Goal: Transaction & Acquisition: Purchase product/service

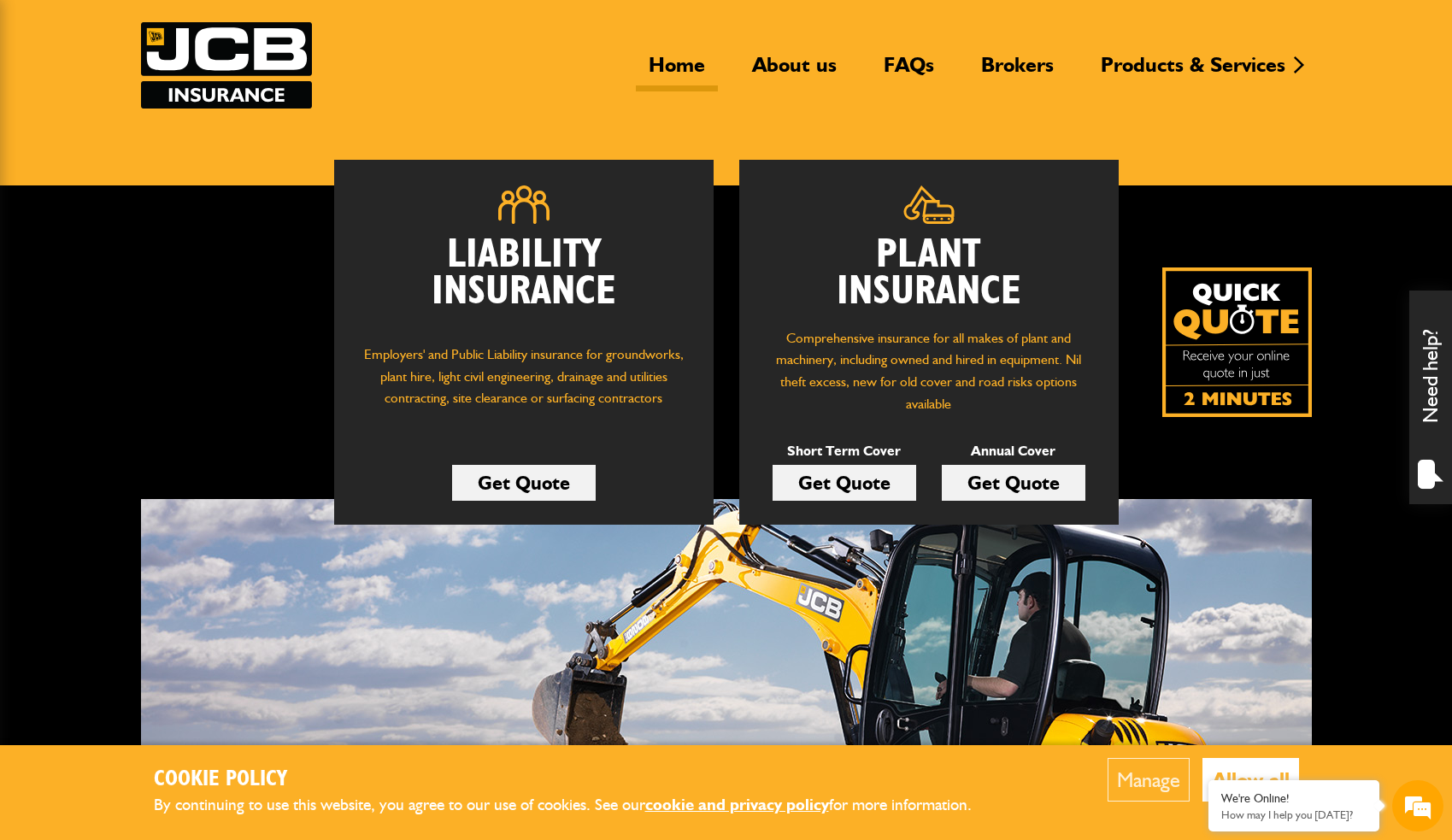
scroll to position [171, 0]
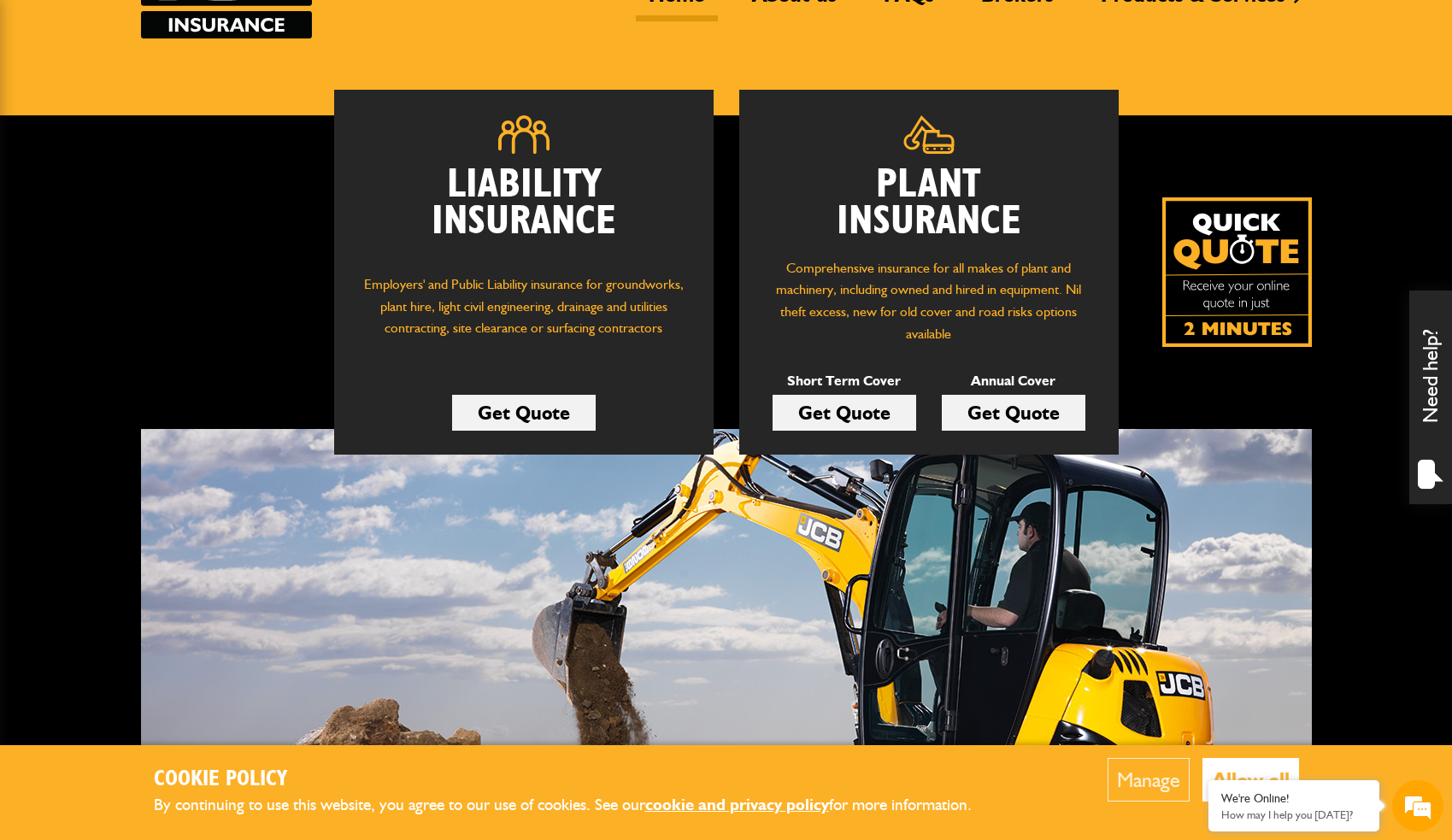
click at [1215, 765] on button "Allow all" at bounding box center [1251, 780] width 96 height 44
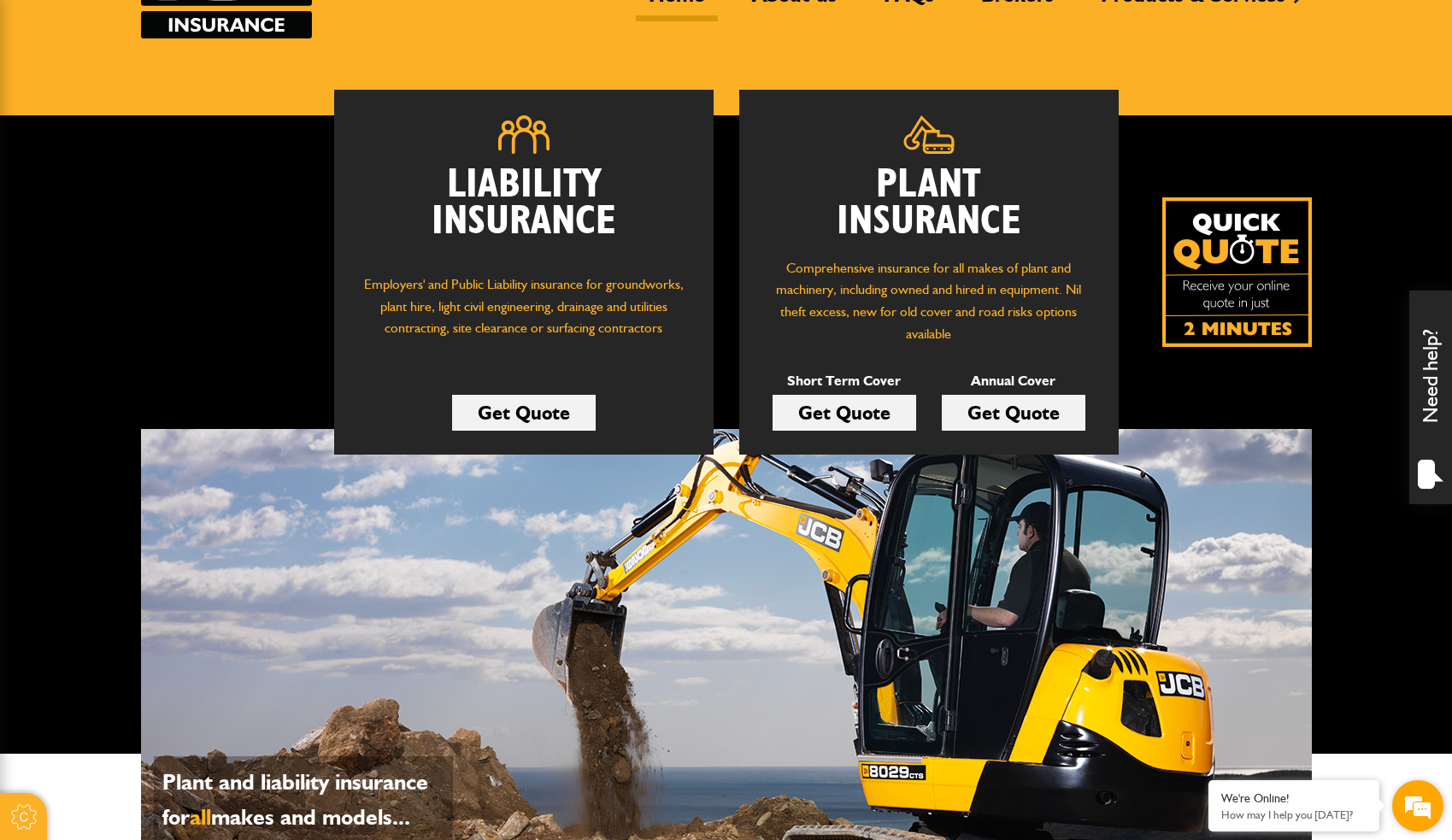
click at [1405, 798] on em at bounding box center [1418, 805] width 47 height 47
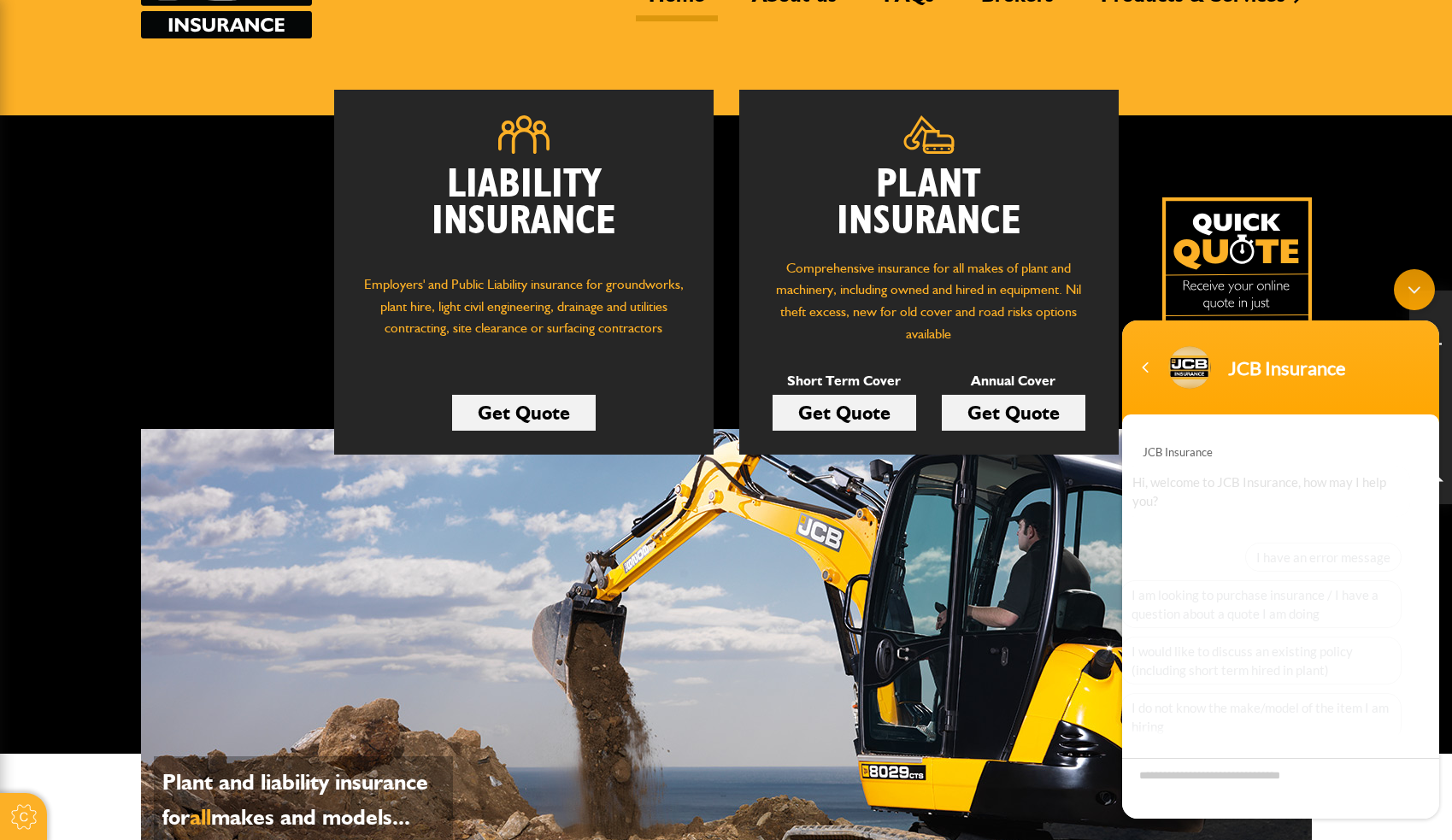
scroll to position [115, 0]
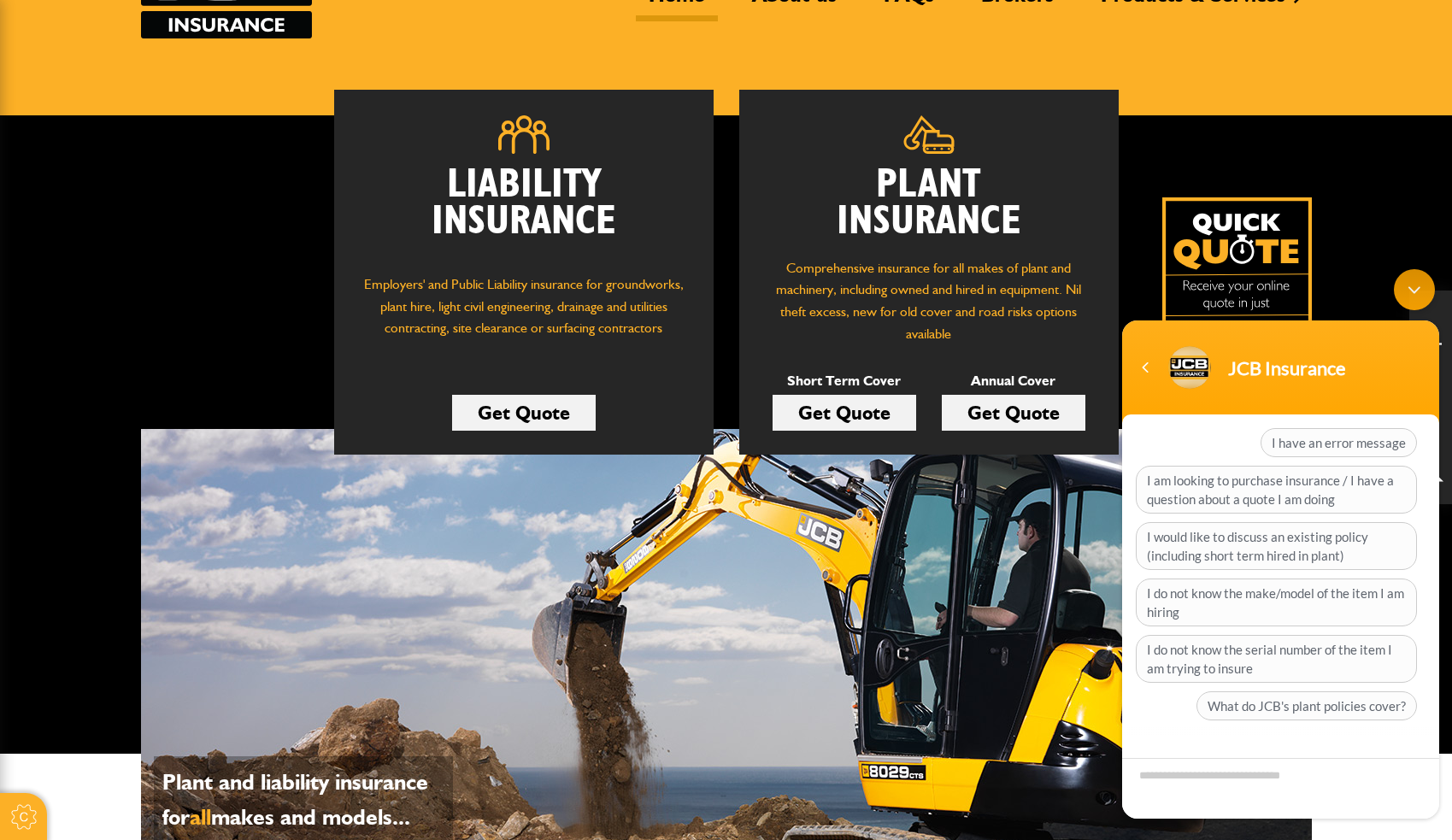
click at [1036, 412] on link "Get Quote" at bounding box center [1014, 412] width 144 height 36
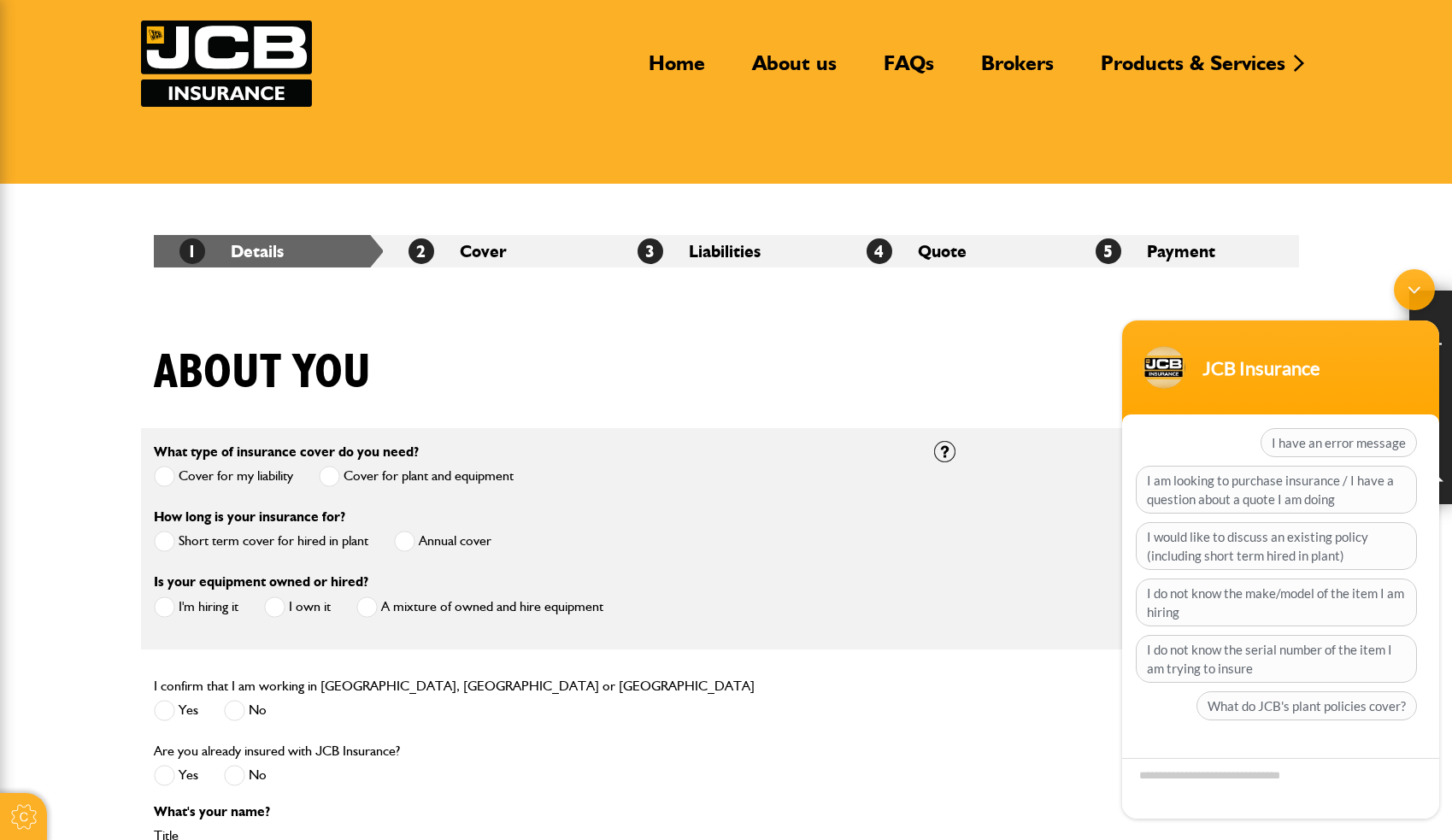
scroll to position [103, 0]
click at [406, 540] on span at bounding box center [405, 542] width 22 height 22
click at [165, 607] on span at bounding box center [165, 607] width 22 height 22
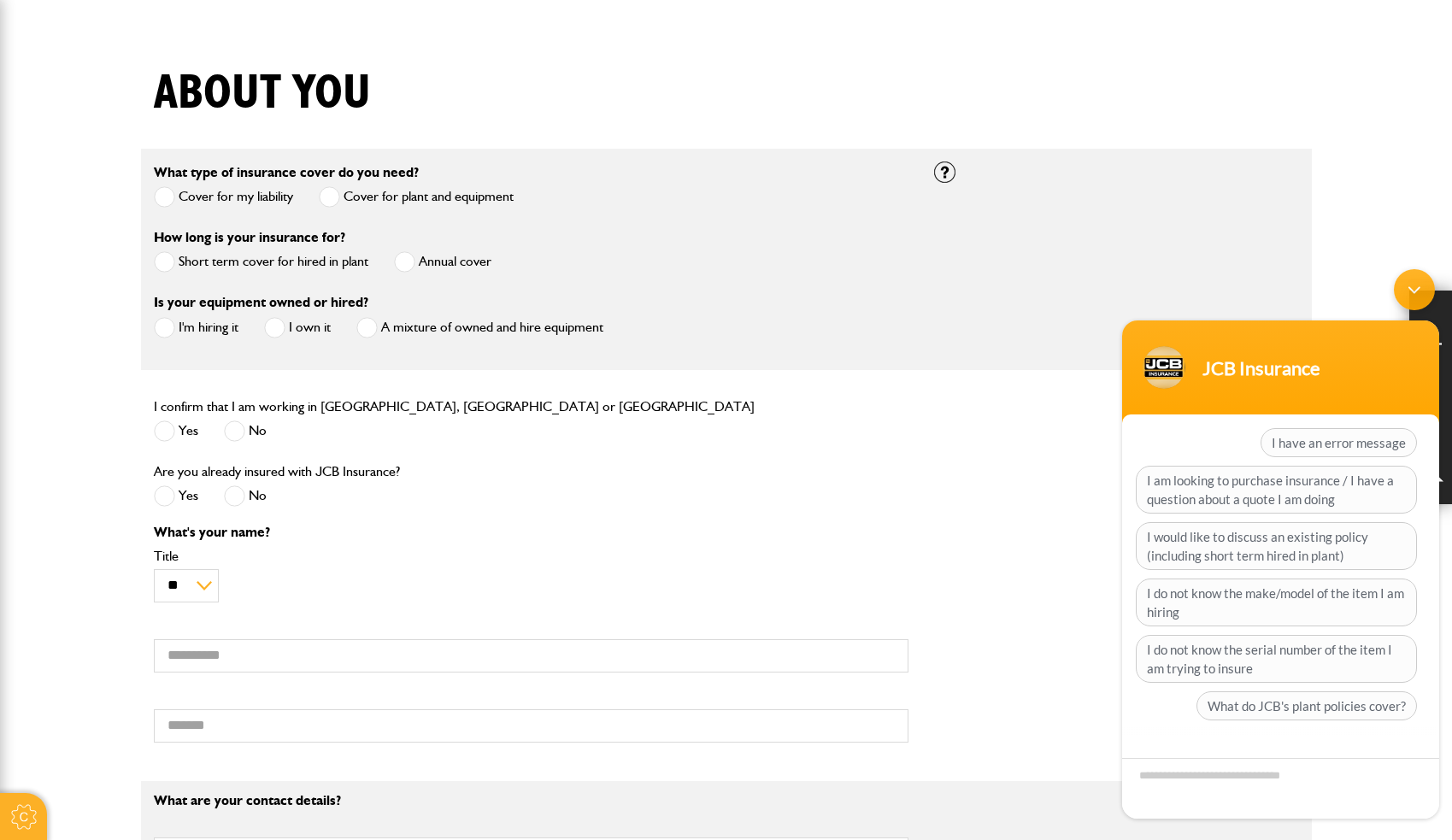
scroll to position [383, 0]
click at [160, 432] on span at bounding box center [165, 430] width 22 height 22
click at [232, 491] on span at bounding box center [235, 494] width 22 height 22
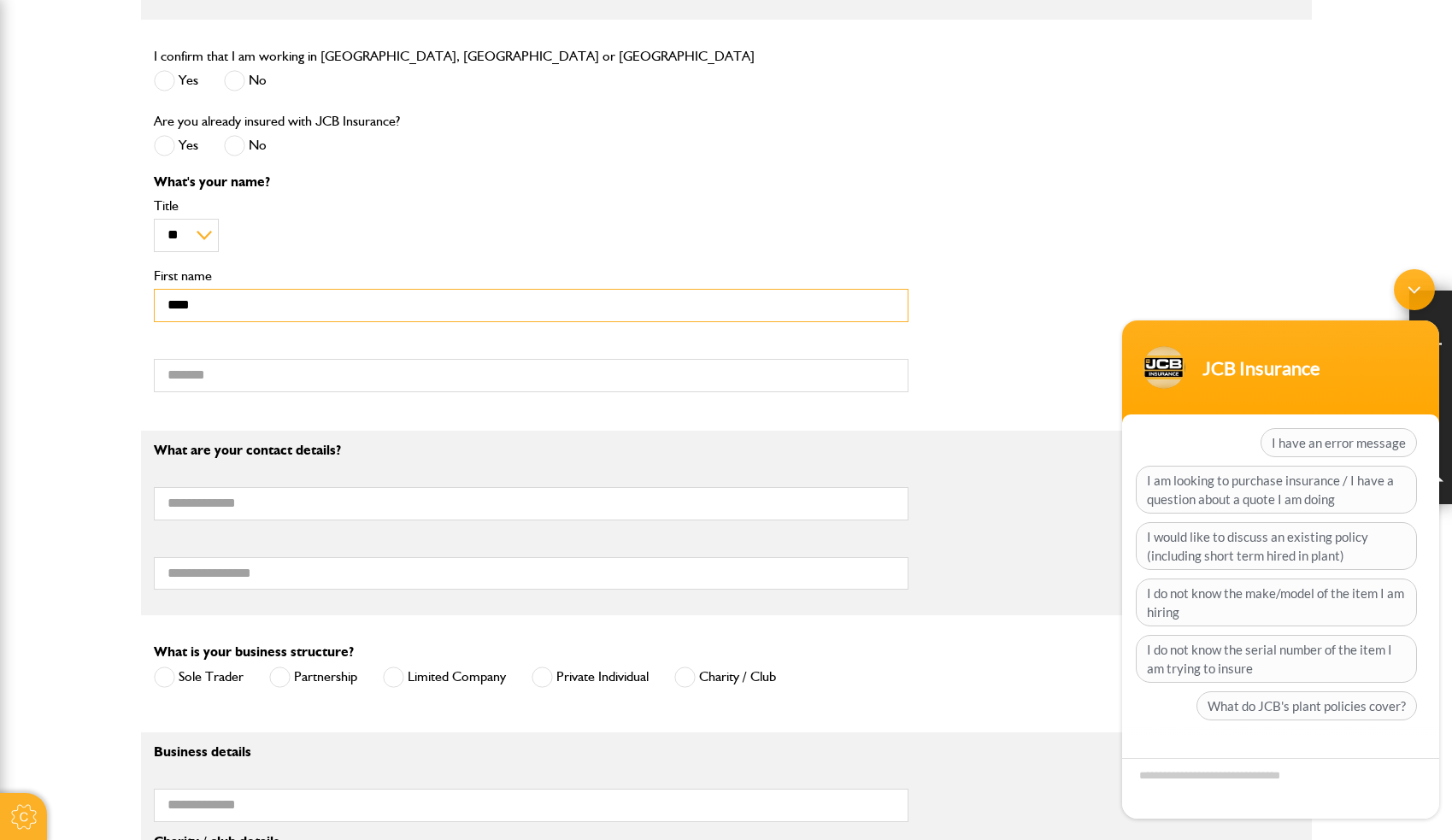
scroll to position [744, 0]
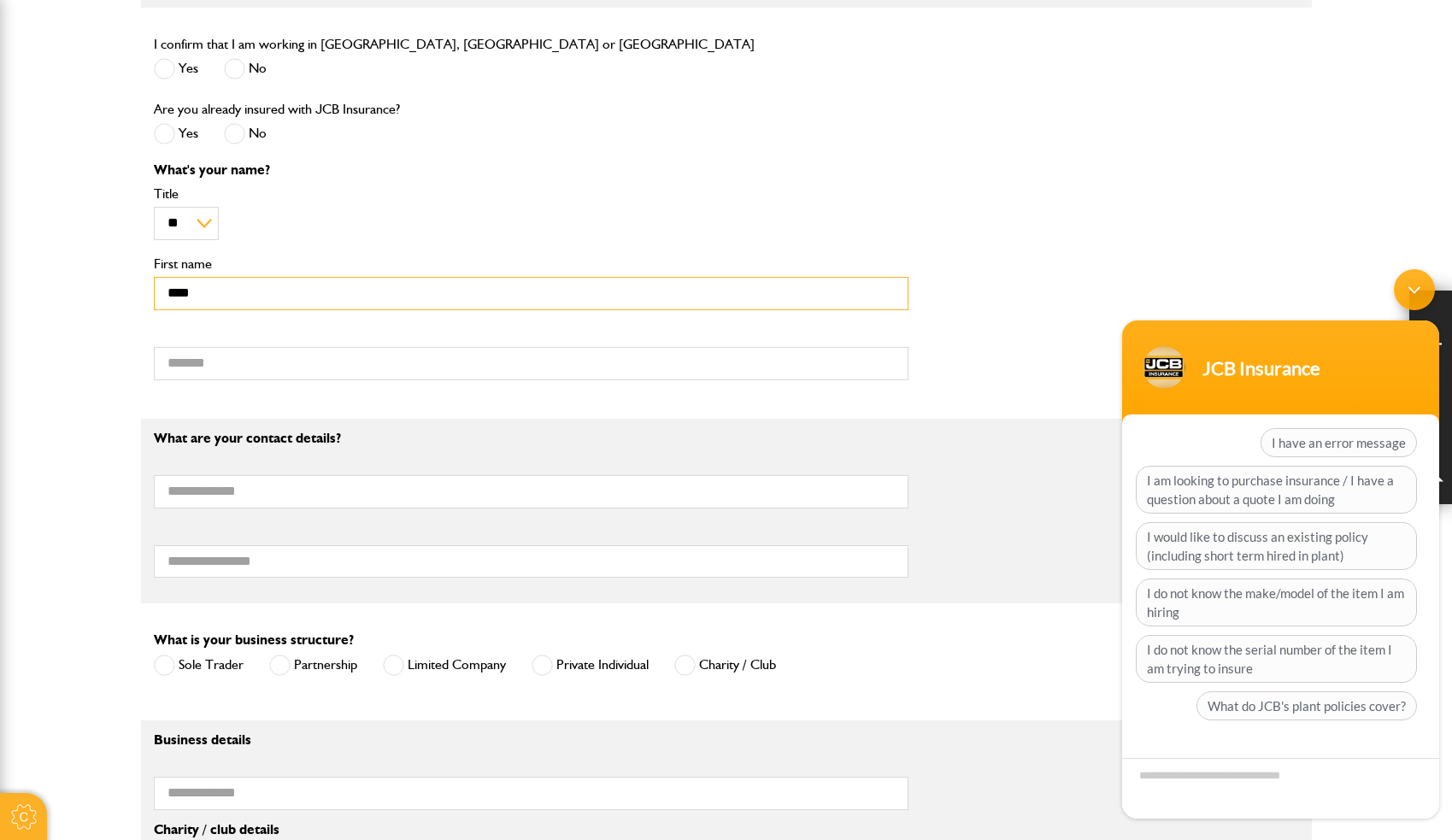
type input "****"
type input "******"
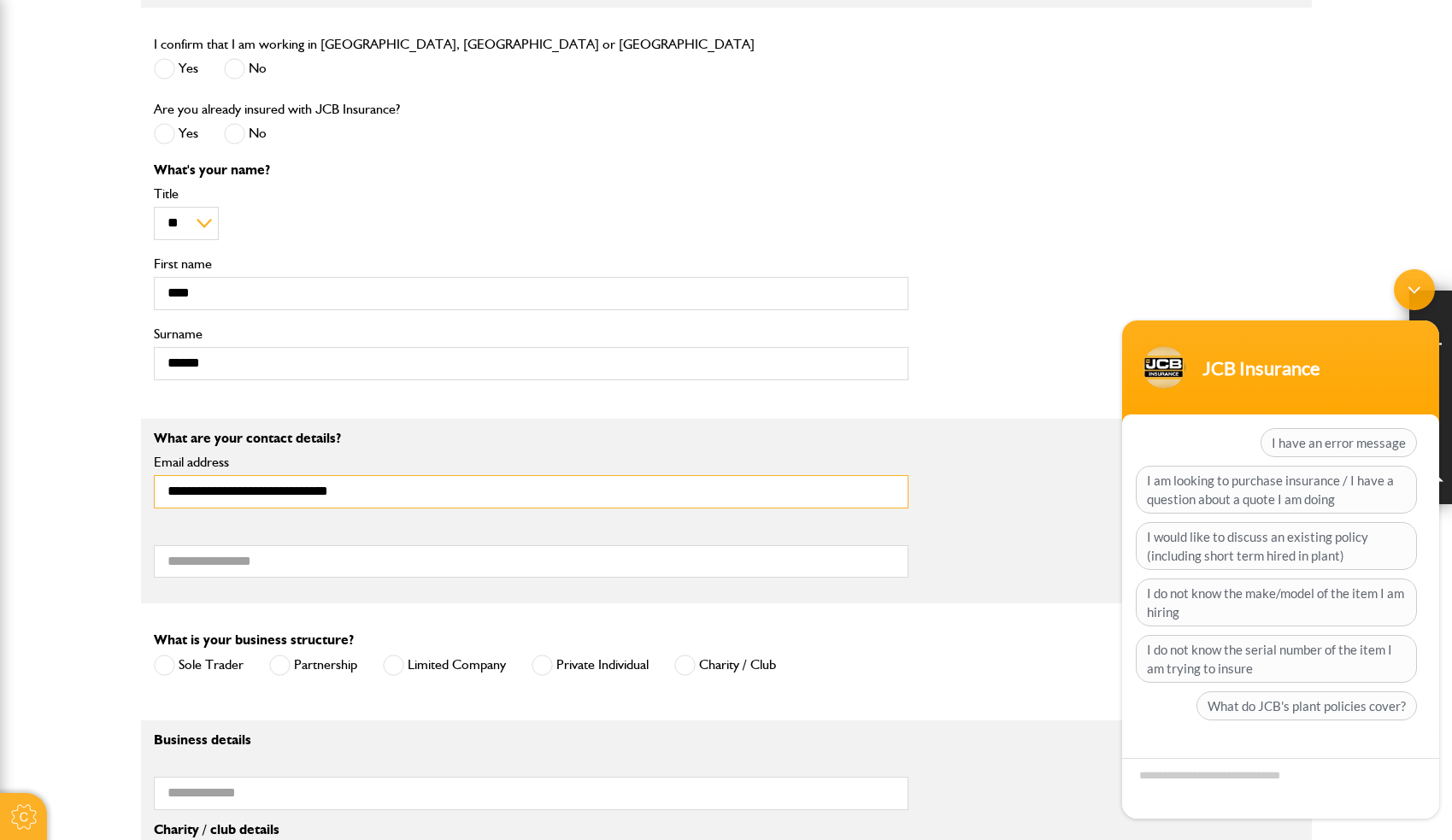
type input "**********"
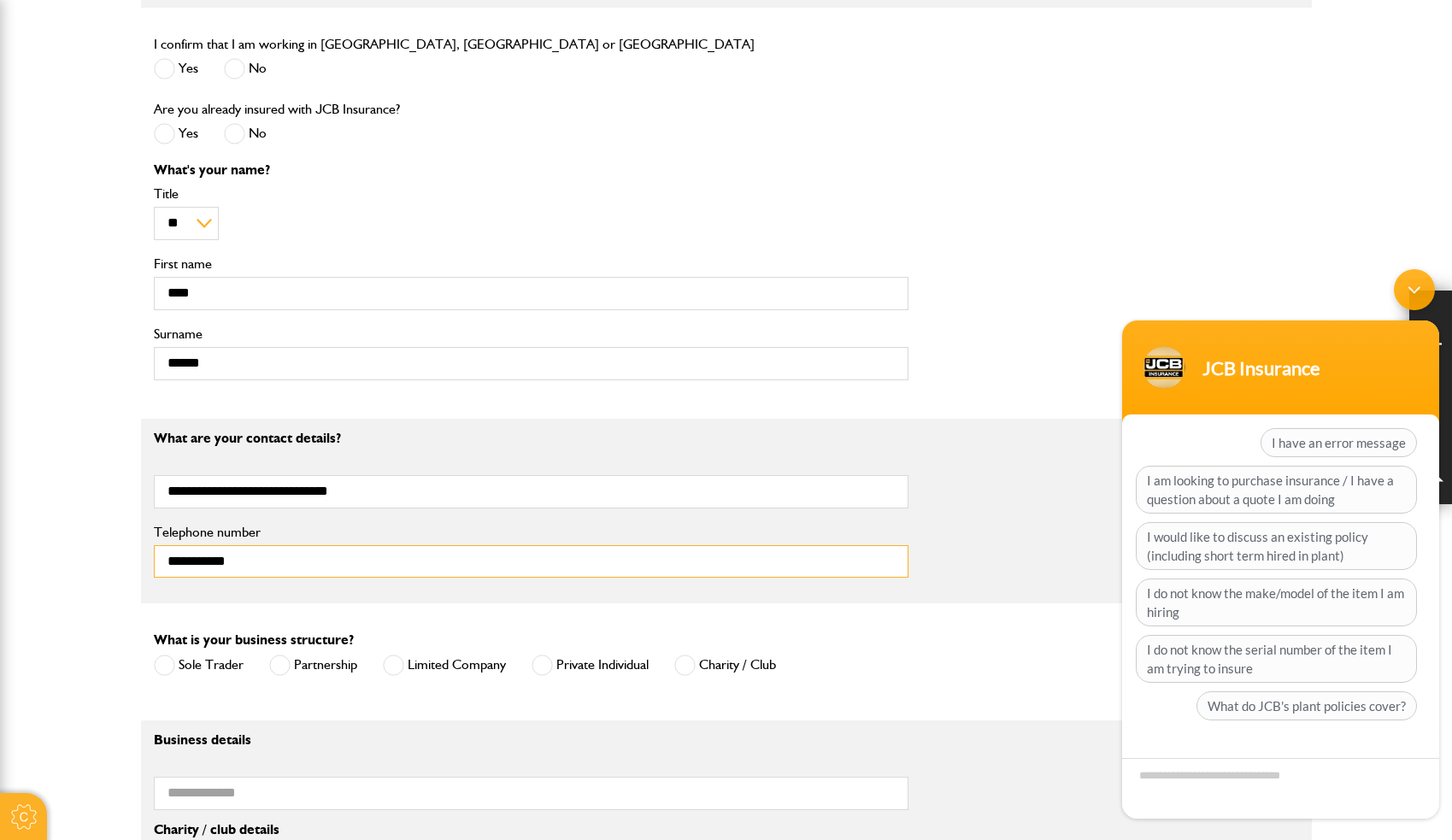
type input "**********"
click at [397, 667] on span at bounding box center [393, 666] width 22 height 22
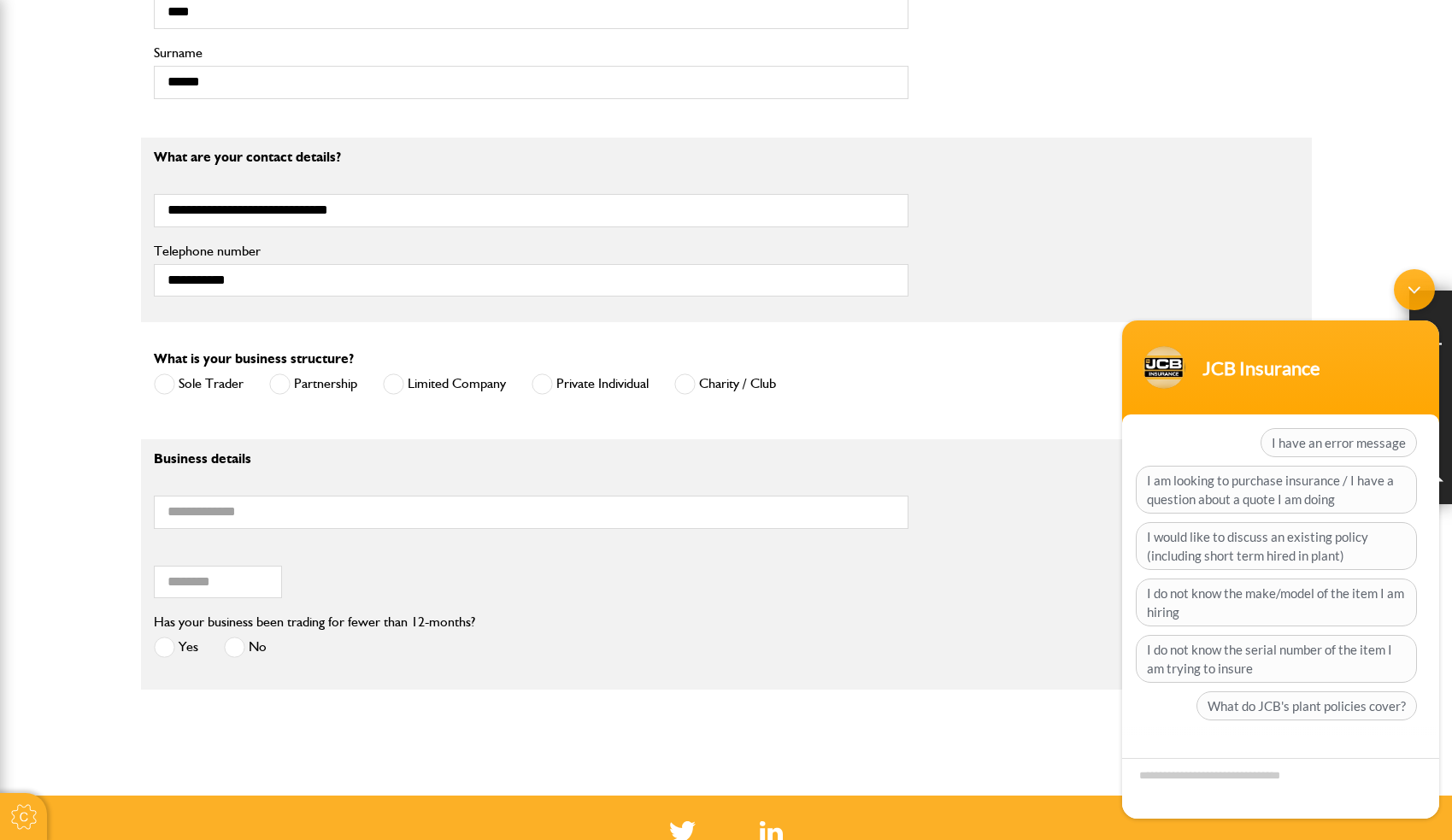
scroll to position [1038, 0]
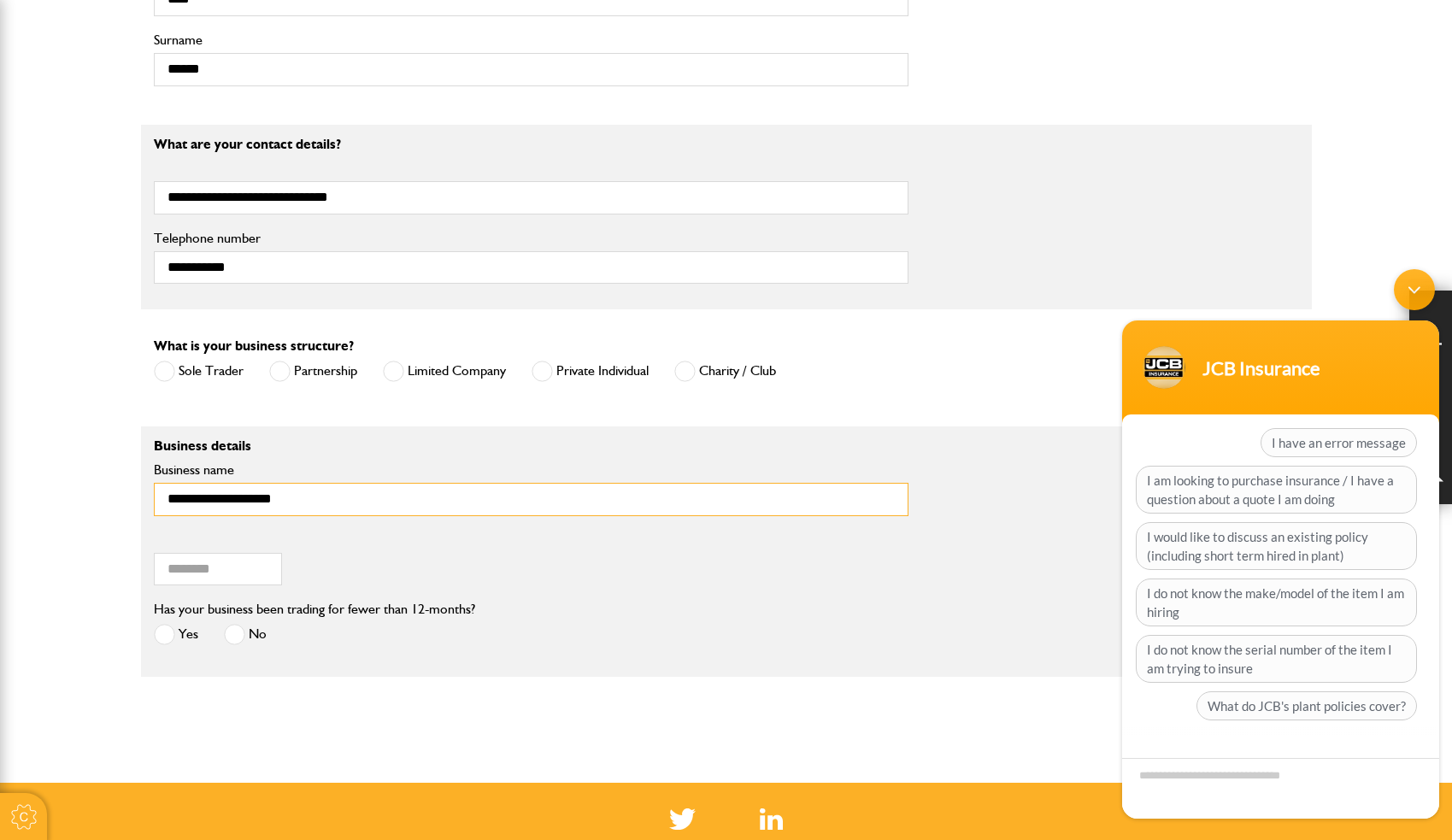
type input "**********"
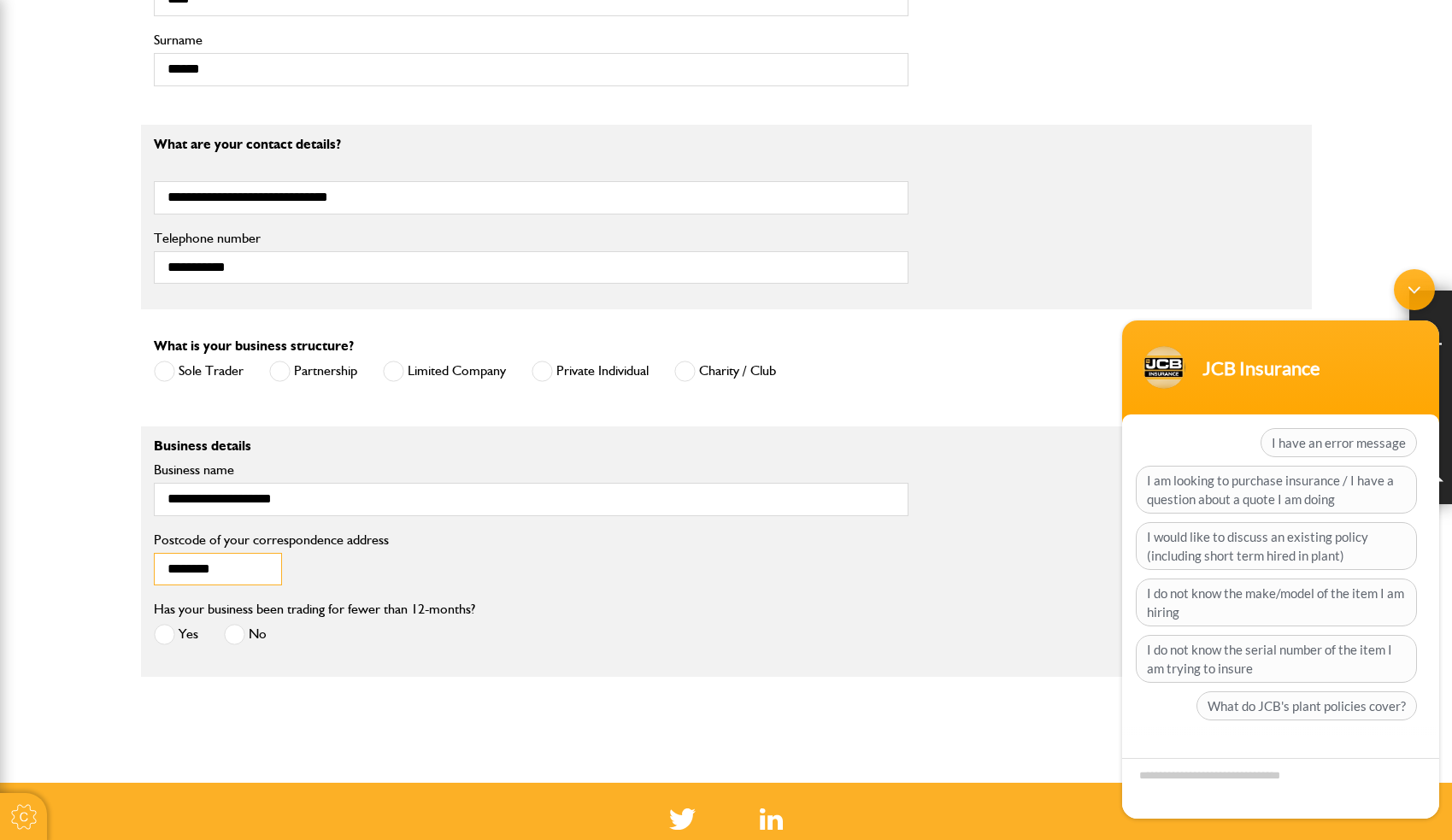
type input "********"
click at [171, 634] on span at bounding box center [165, 635] width 22 height 22
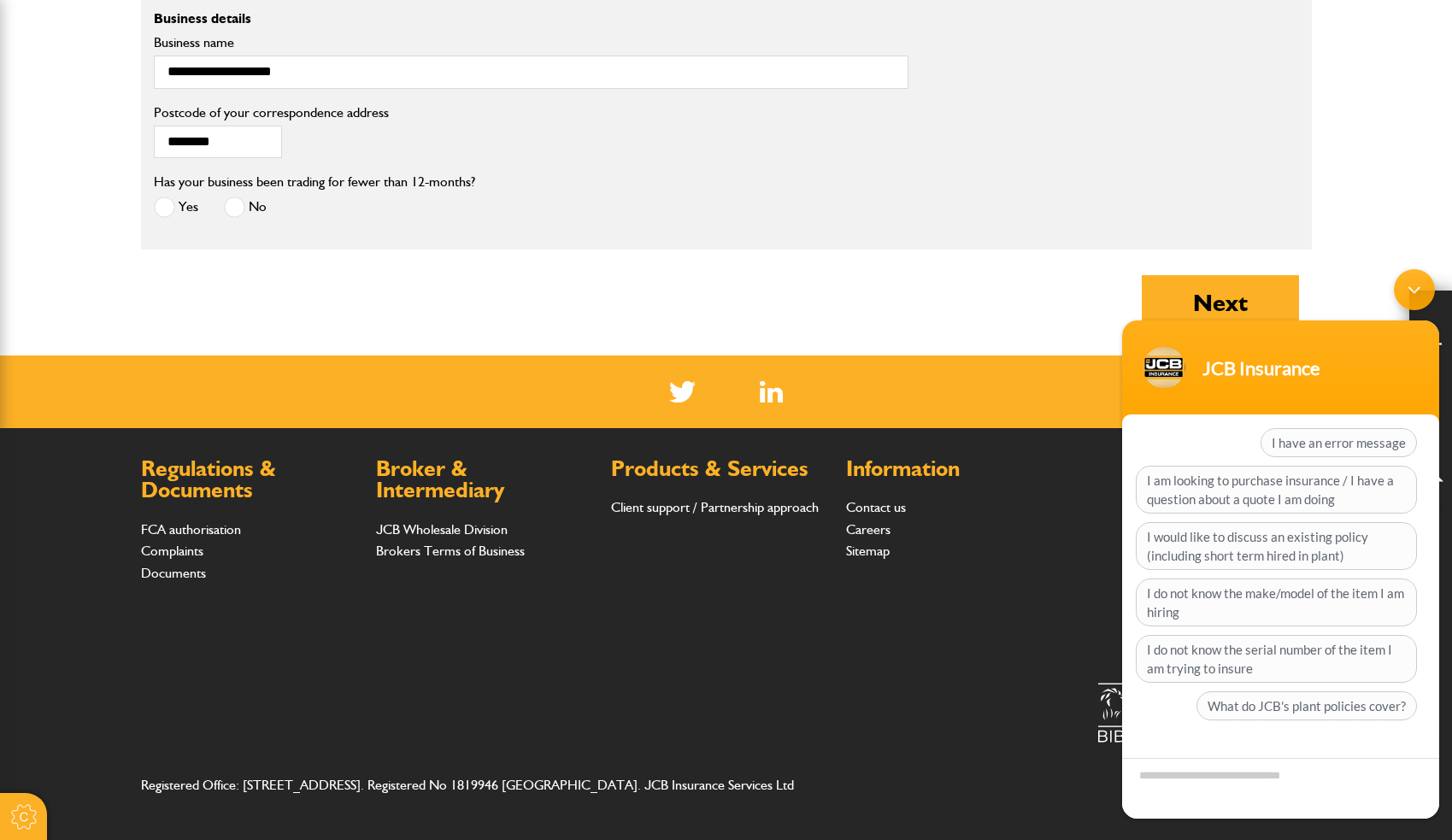
scroll to position [1464, 0]
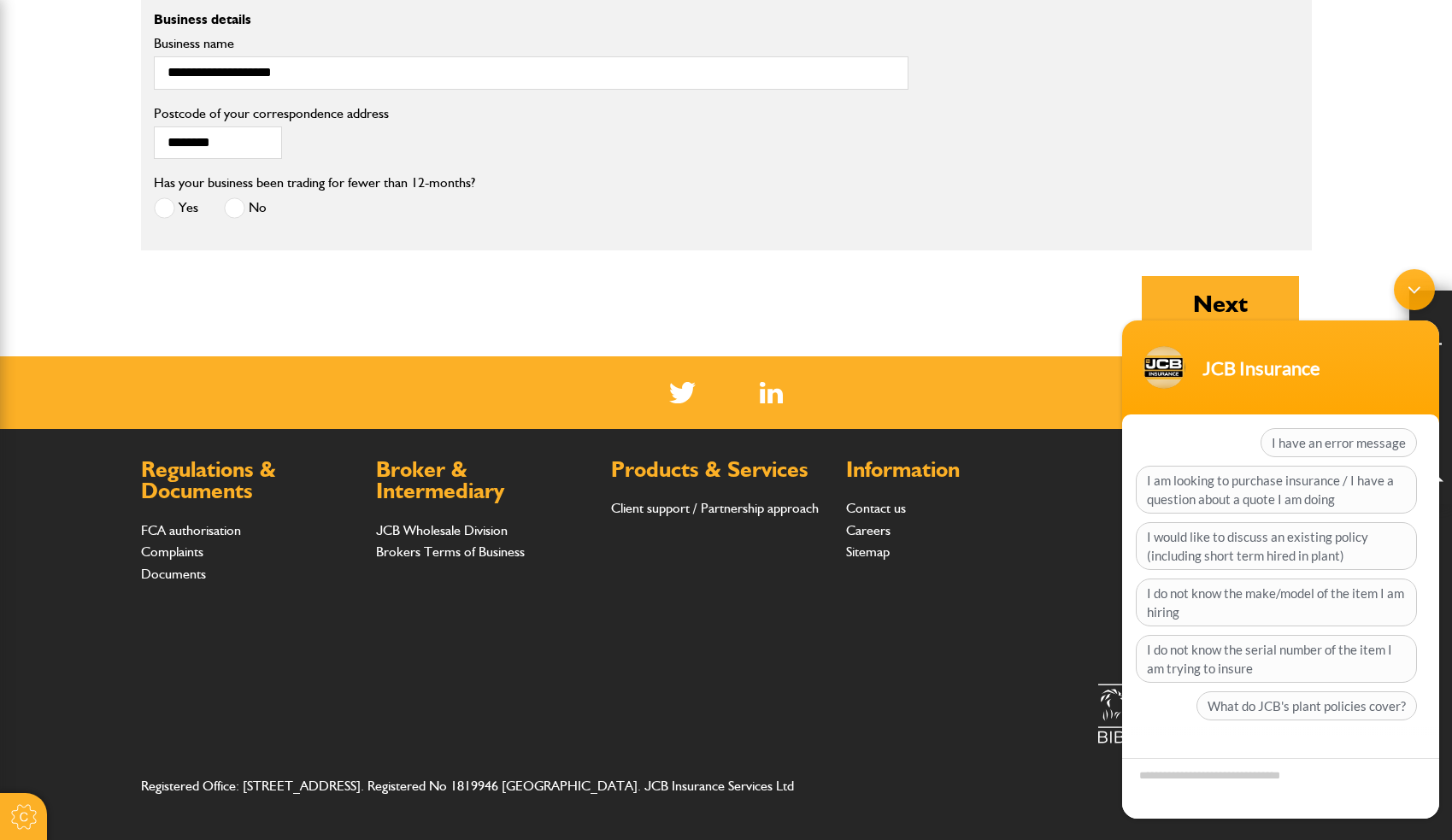
click at [1205, 295] on body "JCB Insurance JCB Insurance Hi, welcome to JCB Insurance, how may I help you? I…" at bounding box center [1281, 544] width 334 height 567
click at [1421, 278] on div "Minimize live chat window" at bounding box center [1414, 289] width 41 height 41
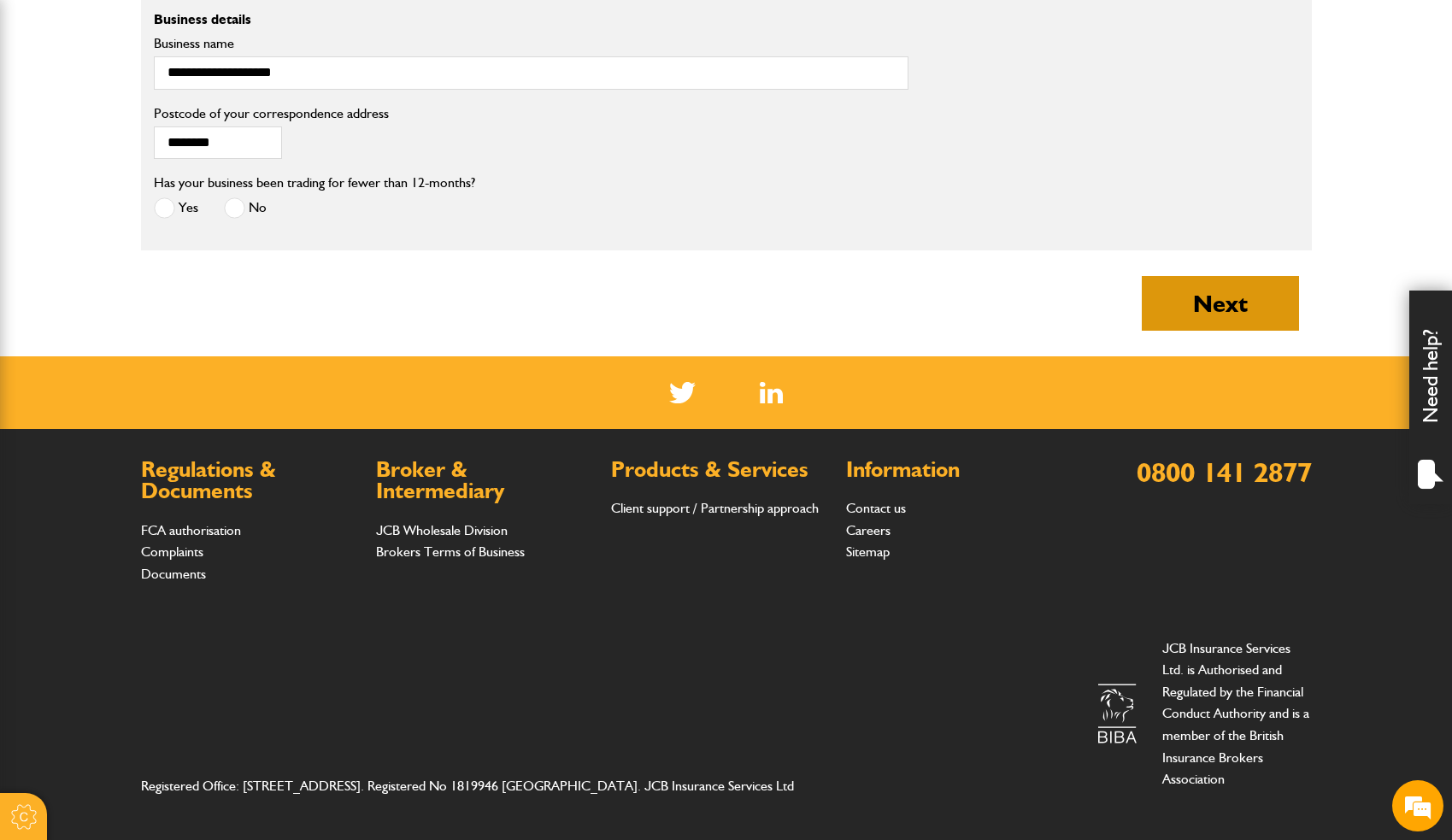
click at [1225, 313] on button "Next" at bounding box center [1220, 303] width 158 height 54
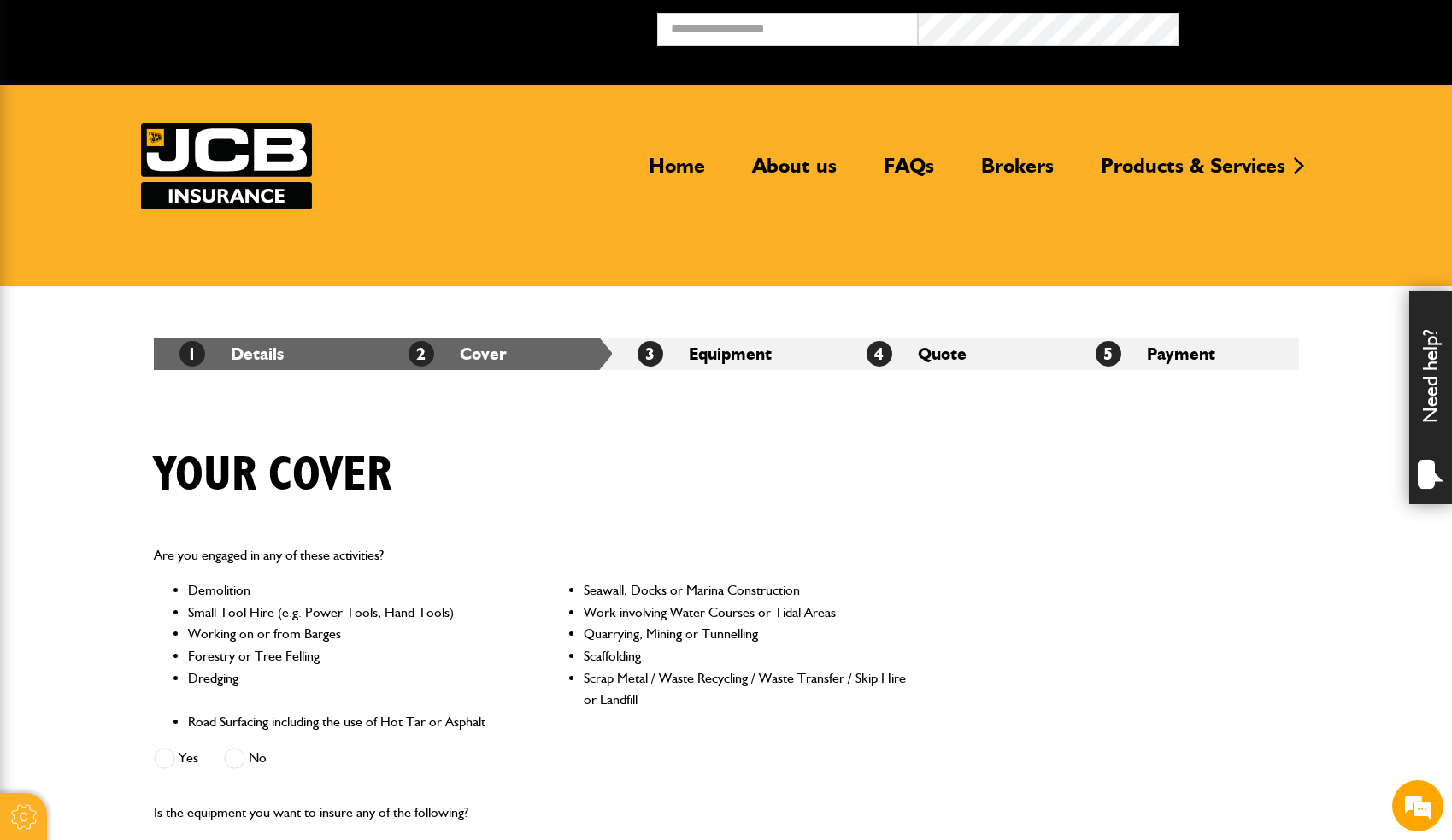
click at [236, 569] on div "Are you engaged in any of these activities? Demolition Seawall, Docks or Marina…" at bounding box center [530, 660] width 780 height 258
click at [233, 764] on span at bounding box center [235, 759] width 22 height 22
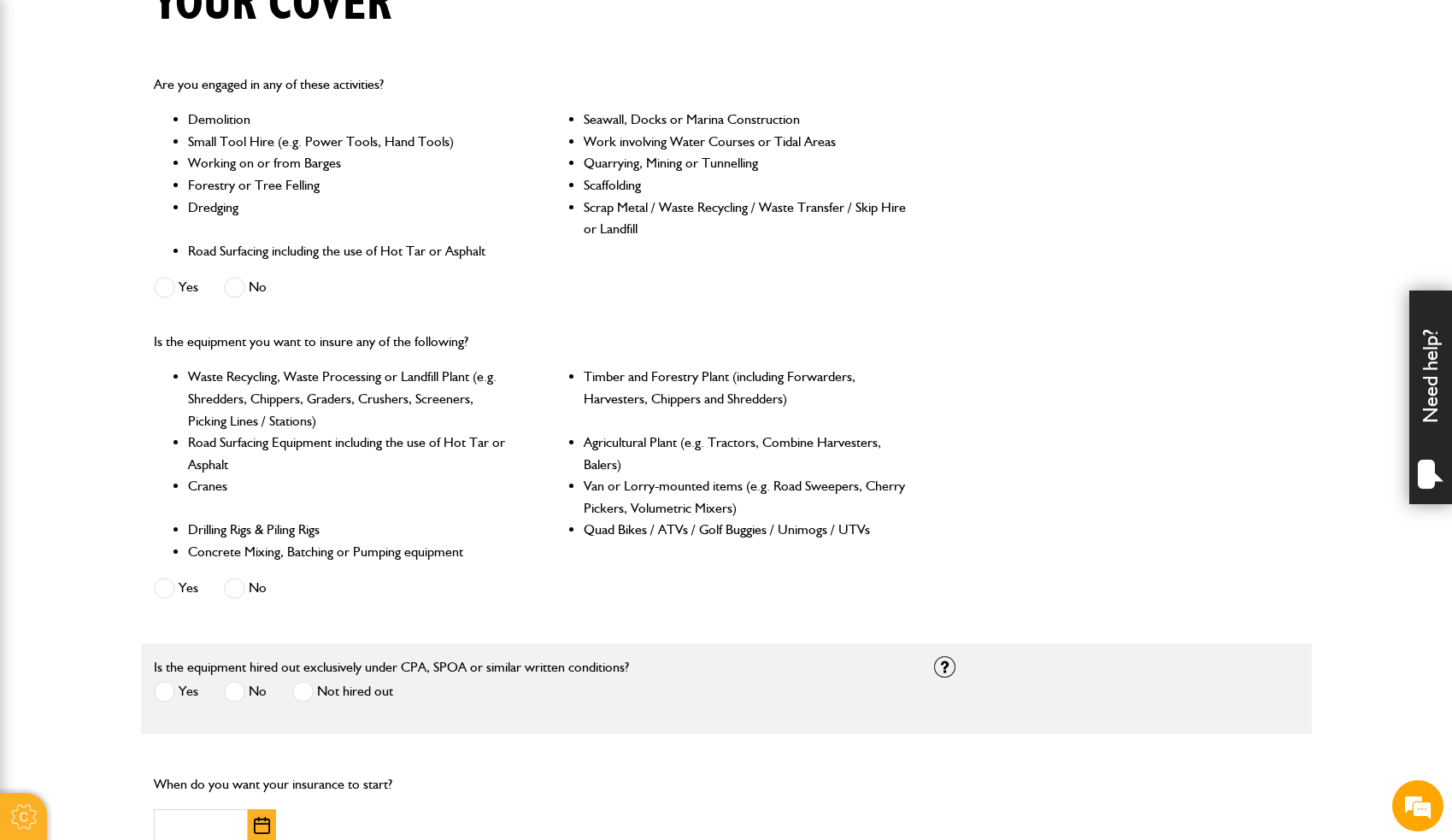
scroll to position [473, 0]
click at [241, 581] on span at bounding box center [235, 585] width 22 height 22
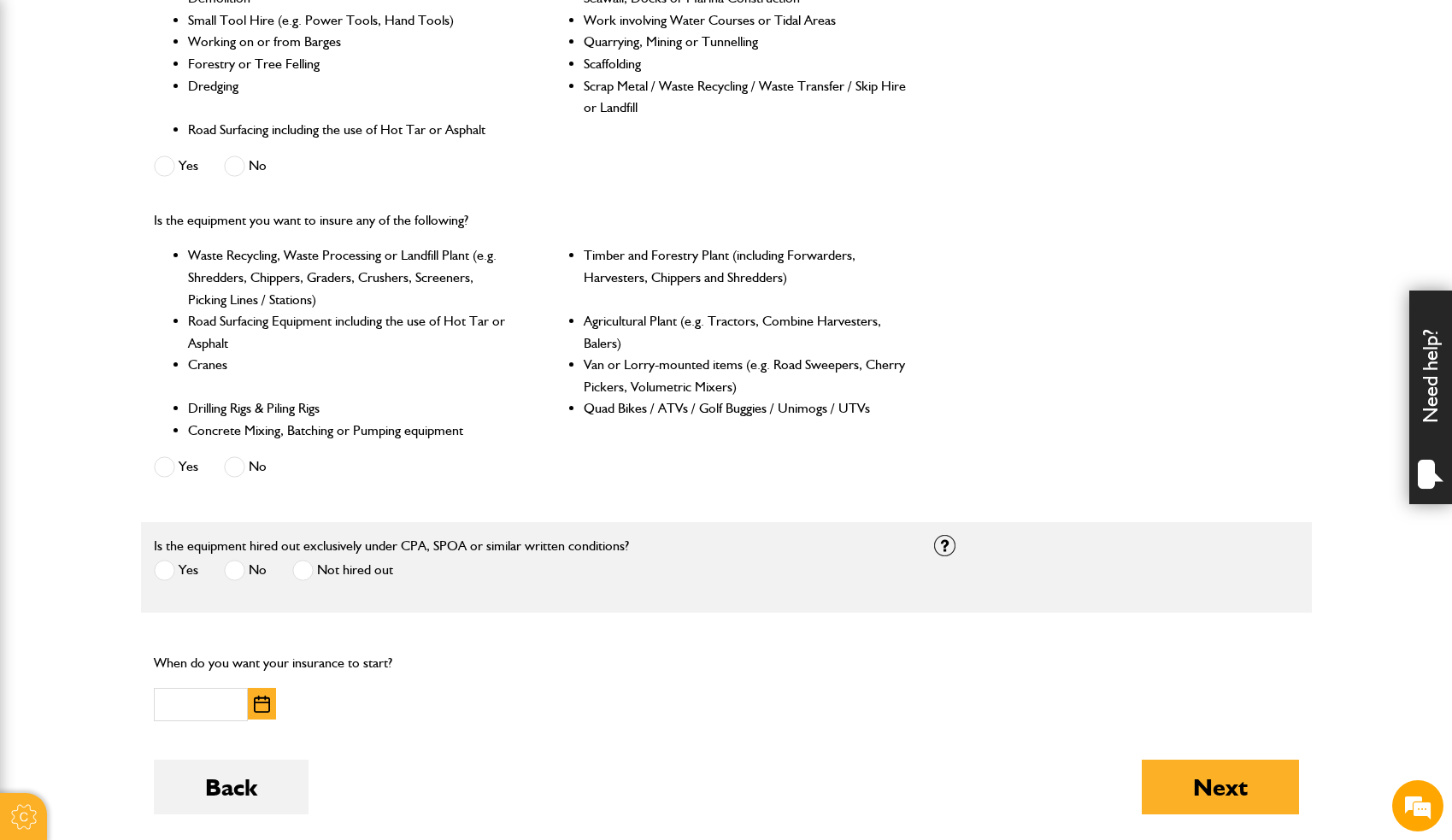
scroll to position [593, 0]
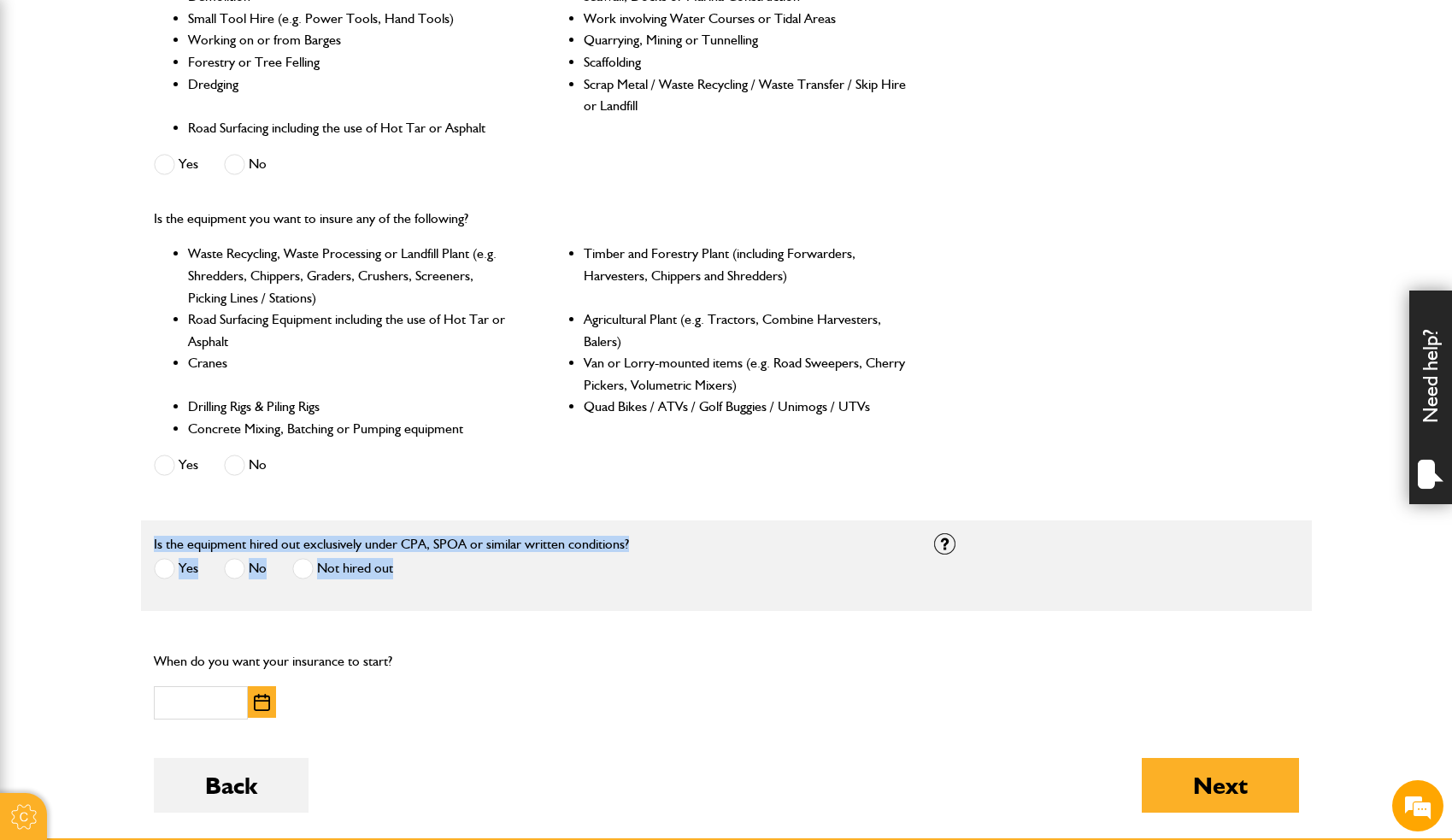
drag, startPoint x: 645, startPoint y: 544, endPoint x: 199, endPoint y: 526, distance: 446.4
click at [199, 526] on fieldset "* * * * ********* How many items of owned equipment do you want to insure? Choo…" at bounding box center [726, 565] width 1172 height 90
copy div "Is the equipment hired out exclusively under CPA, SPOA or similar written condi…"
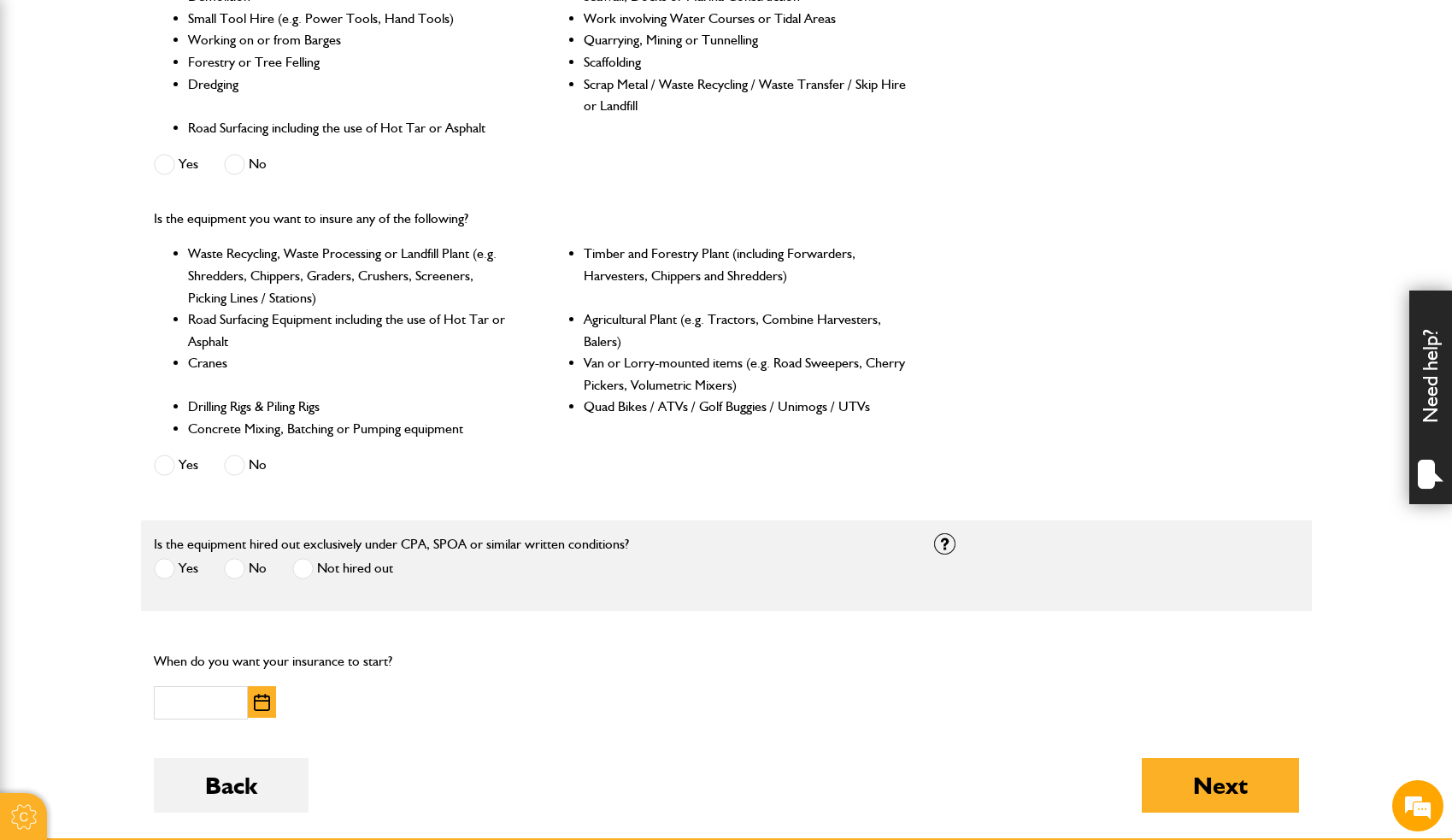
click at [71, 456] on body "Cookie Options You can control which cookies we use with the form below. Please…" at bounding box center [726, 366] width 1452 height 1918
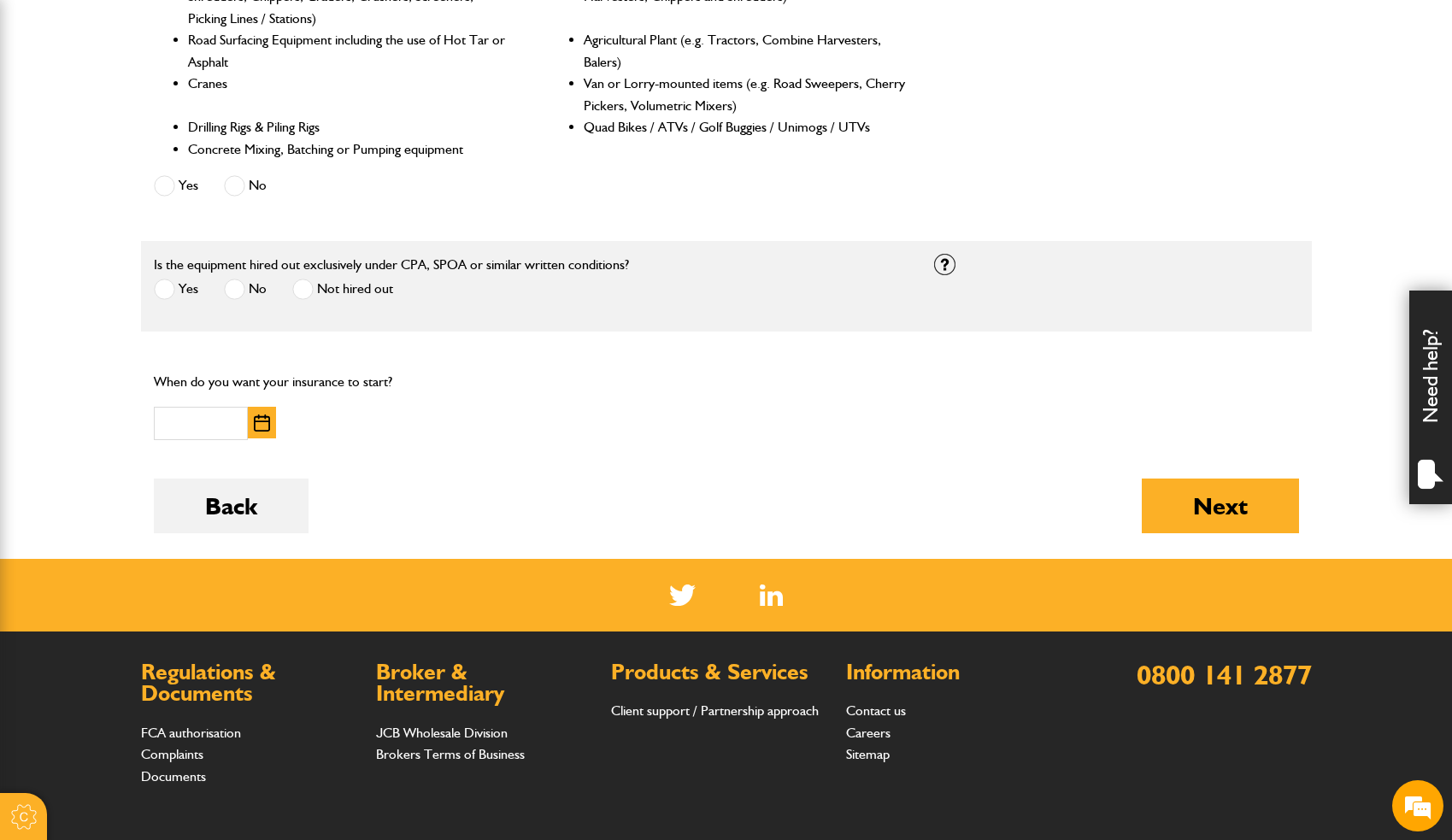
scroll to position [911, 0]
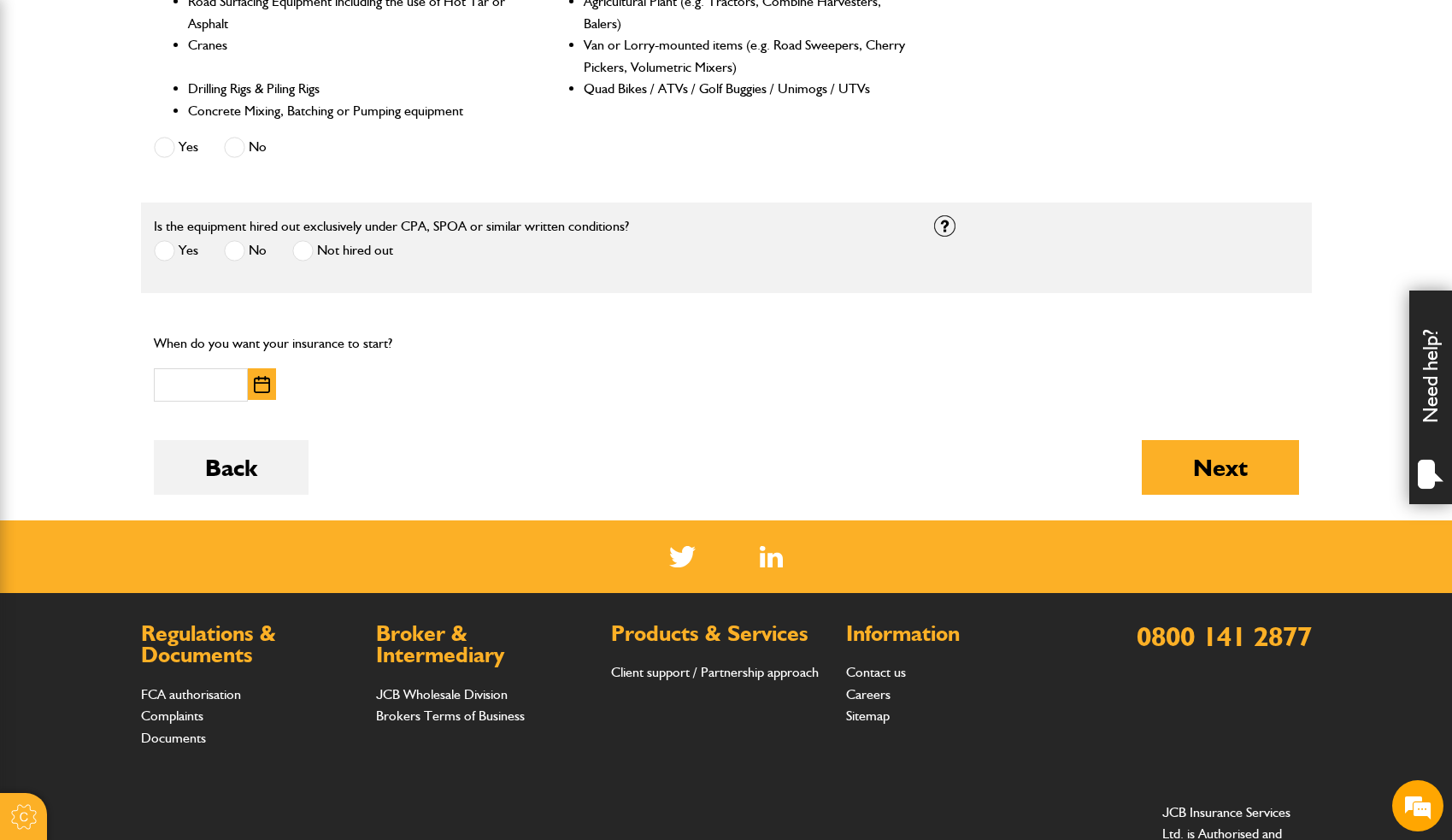
click at [265, 380] on img "button" at bounding box center [262, 384] width 16 height 17
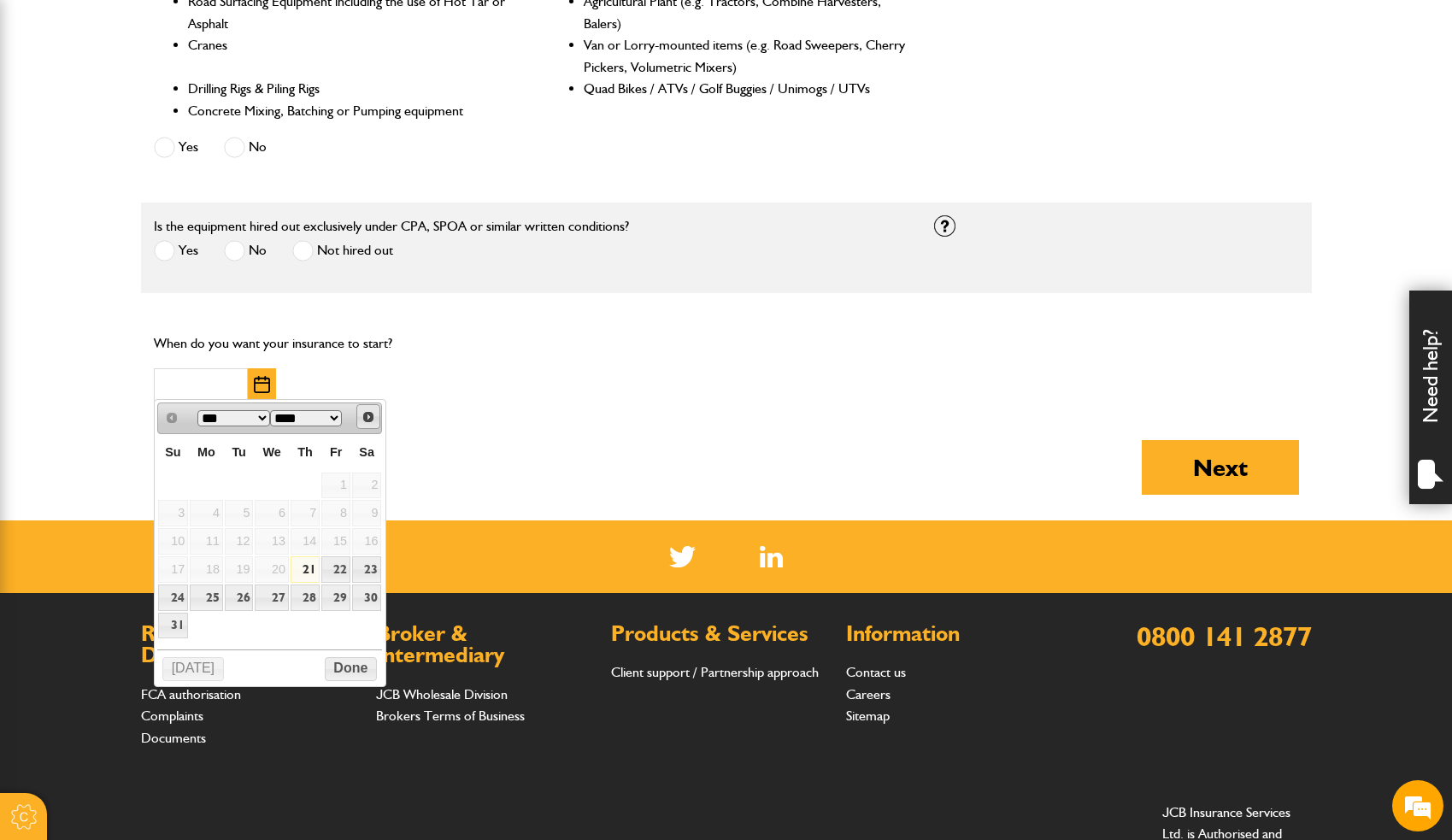
click at [368, 422] on span "Next" at bounding box center [369, 417] width 14 height 14
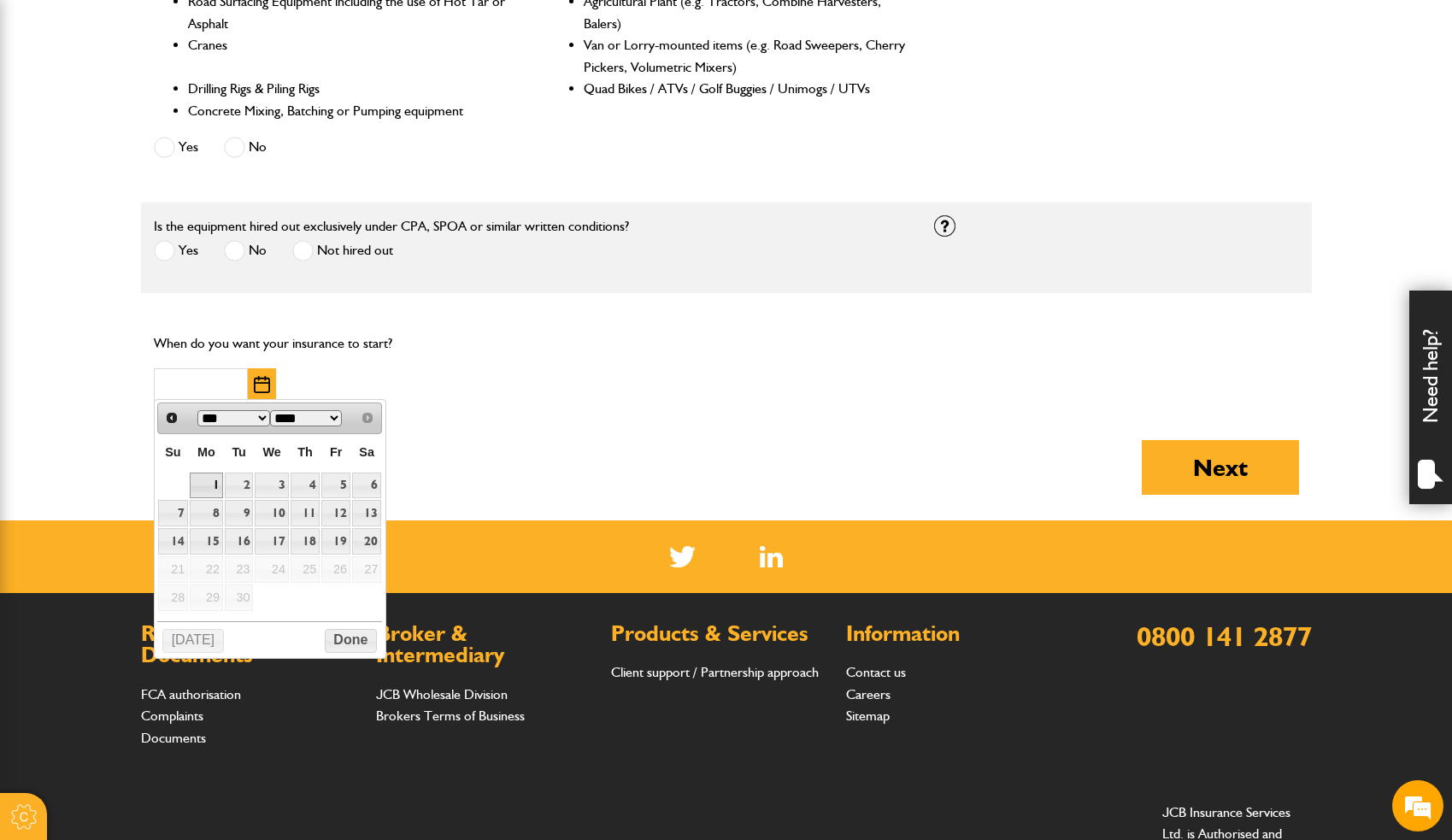
click at [203, 478] on link "1" at bounding box center [206, 485] width 34 height 27
type input "**********"
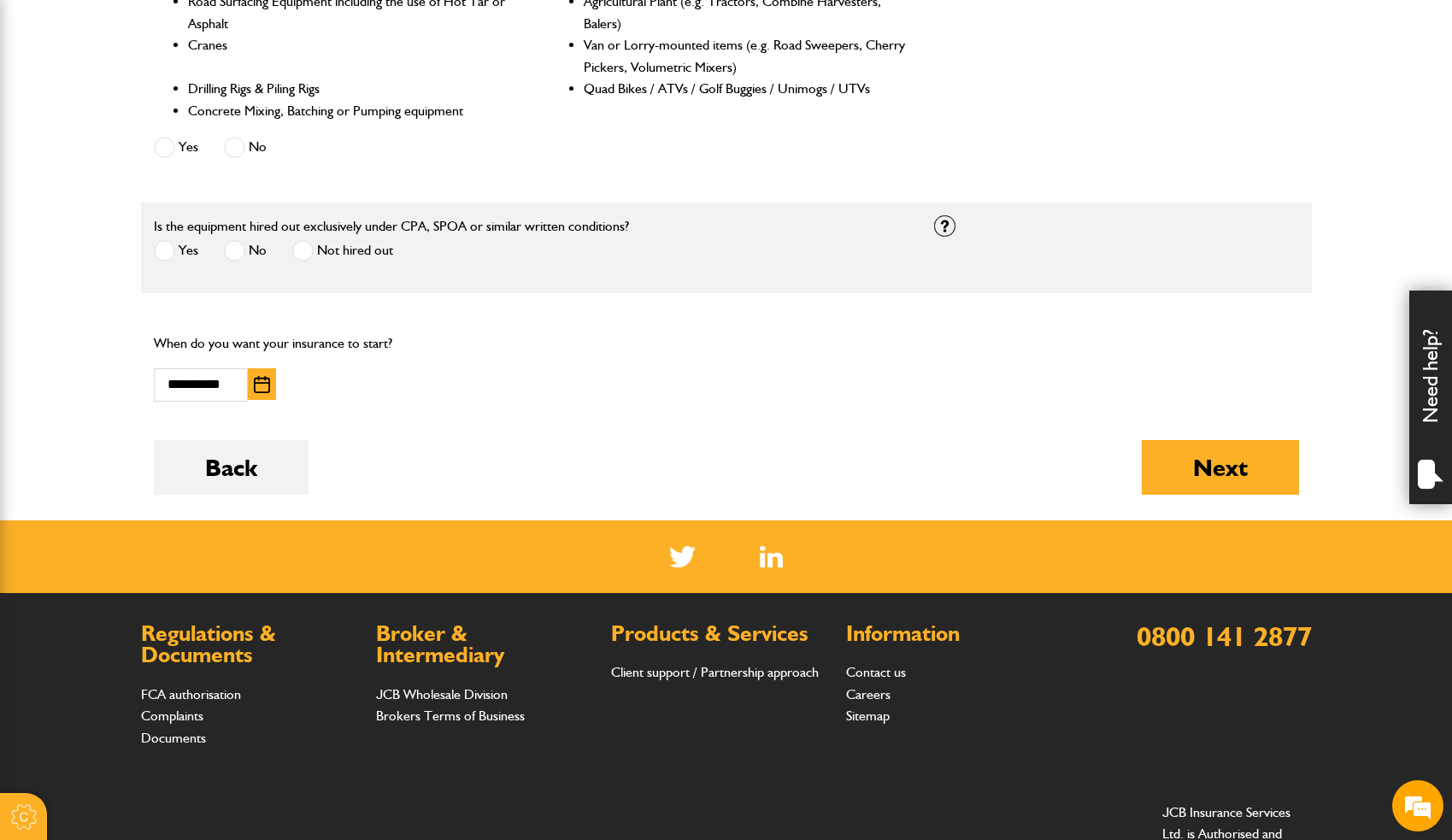
click at [167, 251] on span at bounding box center [165, 251] width 22 height 22
click at [1190, 451] on button "Next" at bounding box center [1220, 467] width 158 height 54
